Goal: Task Accomplishment & Management: Manage account settings

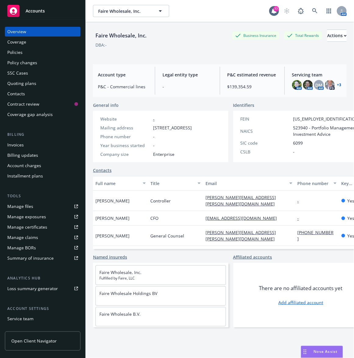
click at [24, 84] on div "Quoting plans" at bounding box center [21, 84] width 29 height 10
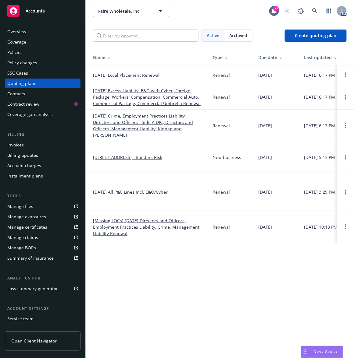
click at [131, 105] on link "[DATE] Excess Liability, E&O with Cyber, Foreign Package, Workers' Compensation…" at bounding box center [148, 96] width 110 height 19
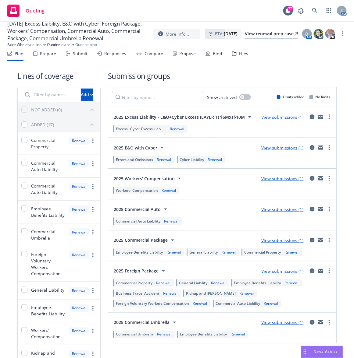
click at [242, 53] on div "Files" at bounding box center [243, 53] width 9 height 5
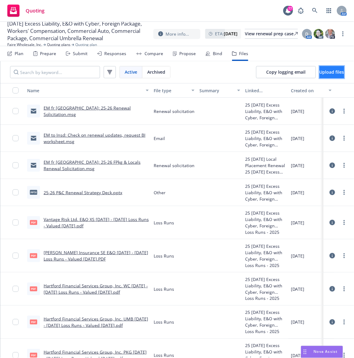
click at [319, 66] on button "Upload files" at bounding box center [331, 72] width 25 height 12
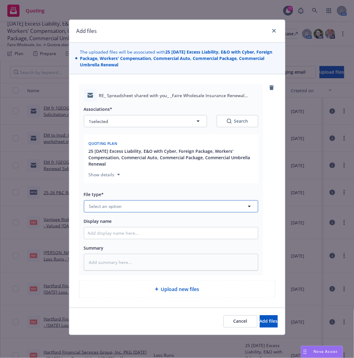
click at [96, 209] on span "Select an option" at bounding box center [105, 206] width 33 height 6
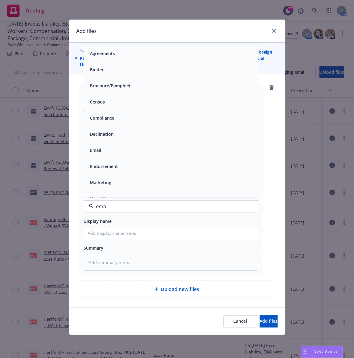
type input "emai"
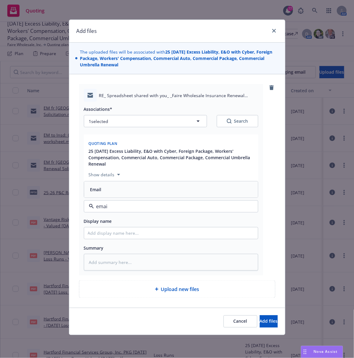
click at [94, 194] on div "Email" at bounding box center [95, 189] width 15 height 9
click at [101, 236] on input "Display name" at bounding box center [171, 234] width 174 height 12
type textarea "x"
type input "E"
type textarea "x"
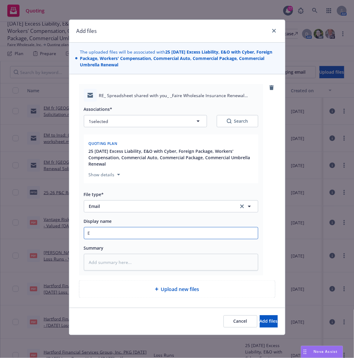
type input "EM"
type textarea "x"
type input "EM t"
type textarea "x"
type input "EM to"
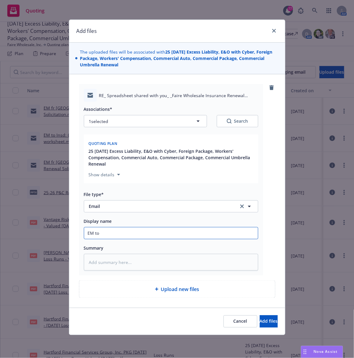
type textarea "x"
type input "EM to"
type textarea "x"
type input "EM to I"
type textarea "x"
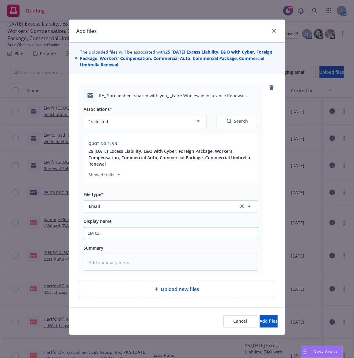
type input "EM to In"
type textarea "x"
type input "EM to Ins"
type textarea "x"
type input "EM to Insd:"
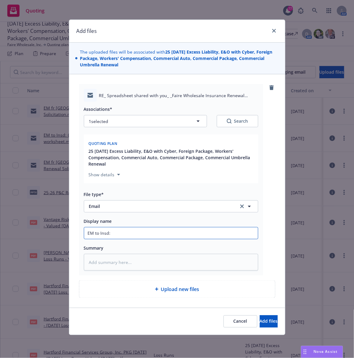
type textarea "x"
type input "EM to Insd:"
type textarea "x"
type input "EM to Insd: D"
type textarea "x"
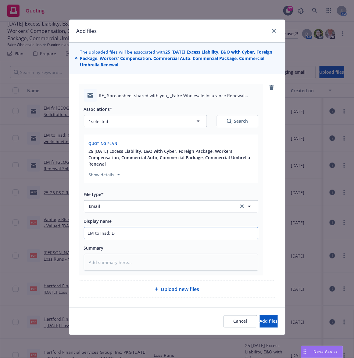
type input "EM to Insd: Dr"
type textarea "x"
type input "EM to Insd: Dro"
type textarea "x"
type input "EM to Insd: Drop"
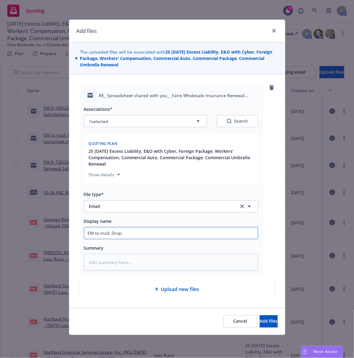
type textarea "x"
type input "EM to Insd: Drop"
type textarea "x"
type input "EM to Insd: Drop B"
type textarea "x"
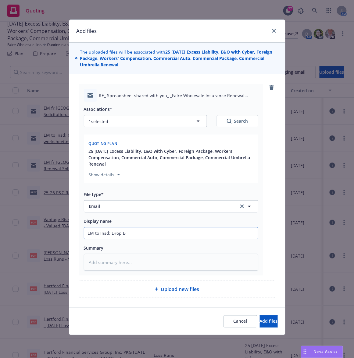
type input "EM to Insd: Drop BI"
type textarea "x"
type input "EM to Insd: Drop BI"
type textarea "x"
type input "EM to Insd: Drop BI l"
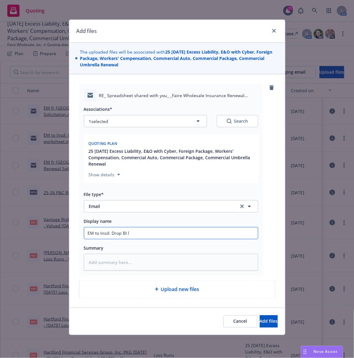
type textarea "x"
type input "EM to Insd: Drop BI li"
type textarea "x"
type input "EM to Insd: Drop BI lim"
type textarea "x"
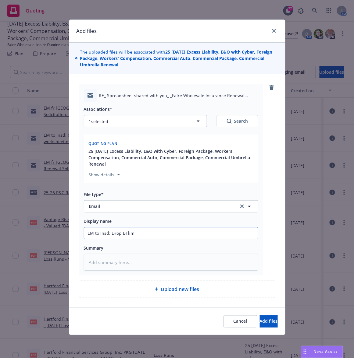
type input "EM to Insd: Drop BI limi"
type textarea "x"
type input "EM to Insd: Drop BI limit"
type textarea "x"
type input "EM to Insd: Drop BI limita"
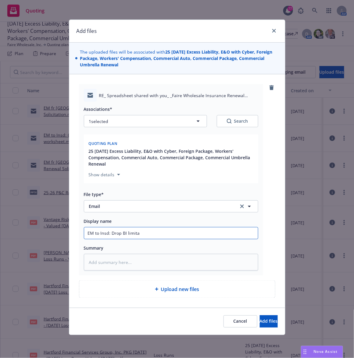
type textarea "x"
type input "EM to Insd: Drop BI limit"
type textarea "x"
type input "EM to Insd: Drop BI limit a"
type textarea "x"
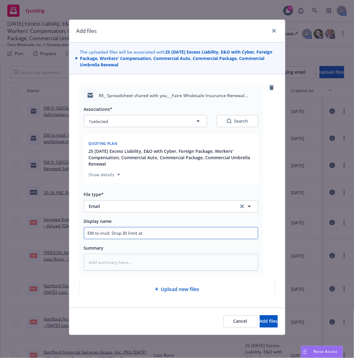
type input "EM to Insd: Drop BI limit at"
type textarea "x"
type input "EM to Insd: Drop BI limit at re"
type textarea "x"
type input "EM to Insd: Drop BI limit at ren"
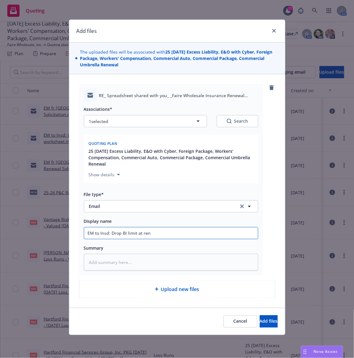
type textarea "x"
type input "EM to [GEOGRAPHIC_DATA]: Drop BI limit at [PERSON_NAME]"
type textarea "x"
type input "EM to Insd: Drop BI limit at renewal"
type textarea "x"
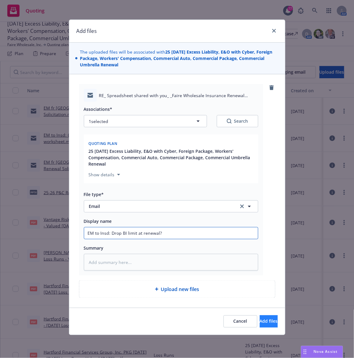
type input "EM to Insd: Drop BI limit at renewal?"
click at [260, 323] on span "Add files" at bounding box center [269, 322] width 18 height 6
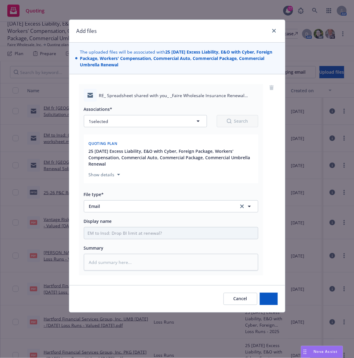
type textarea "x"
